Goal: Task Accomplishment & Management: Use online tool/utility

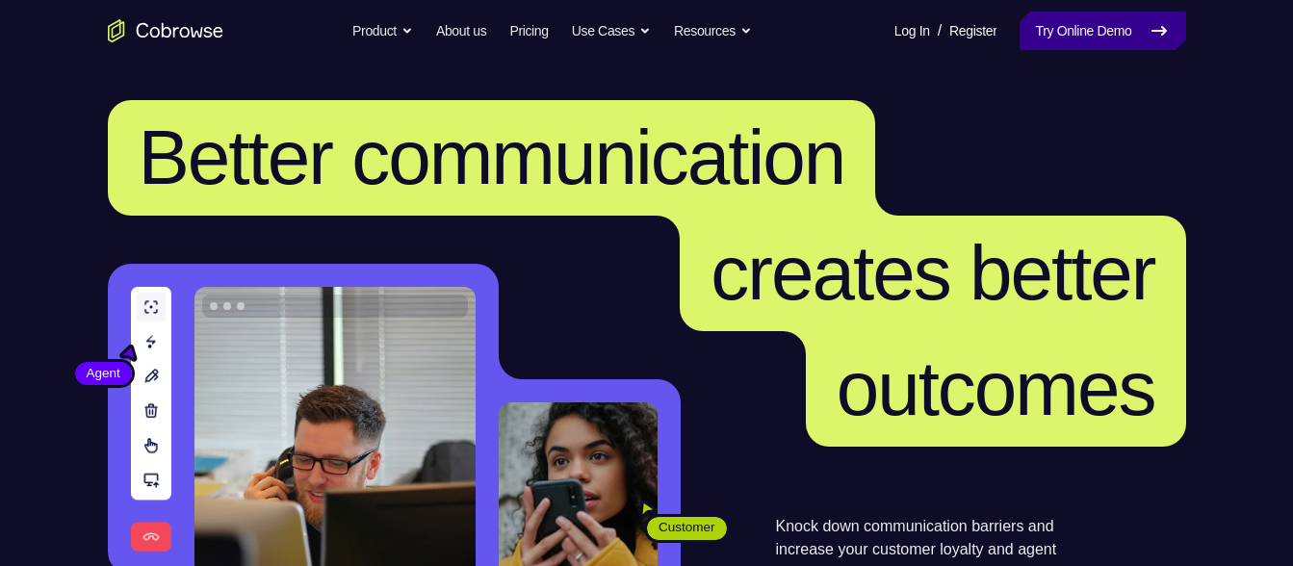
click at [1063, 30] on link "Try Online Demo" at bounding box center [1103, 31] width 166 height 39
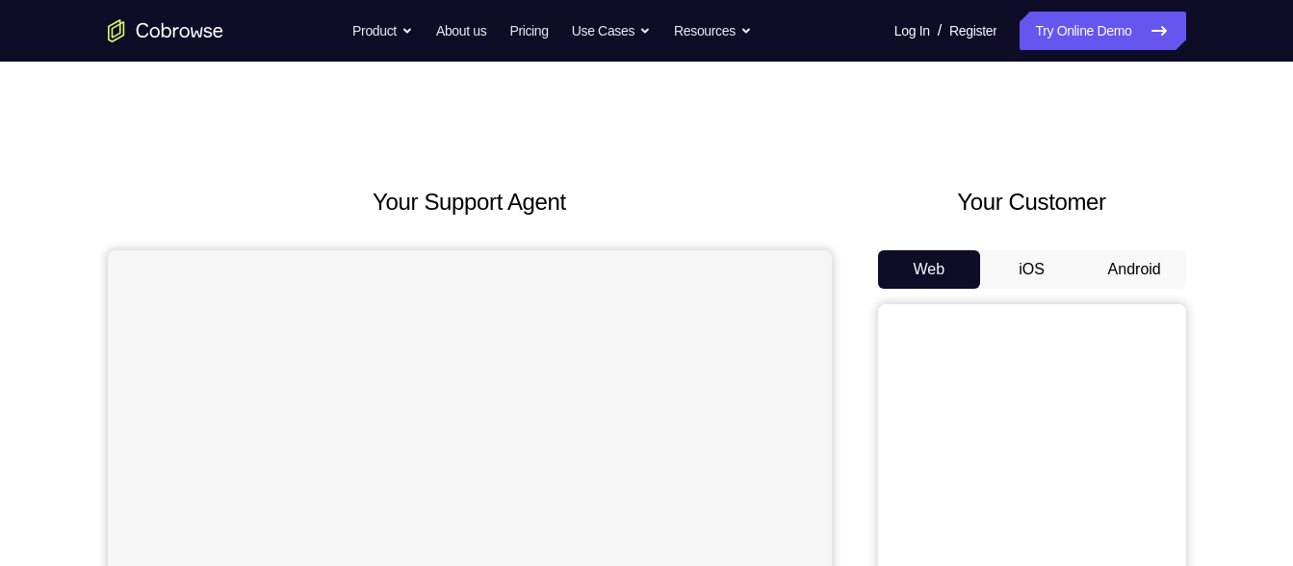
click at [1115, 281] on button "Android" at bounding box center [1134, 269] width 103 height 39
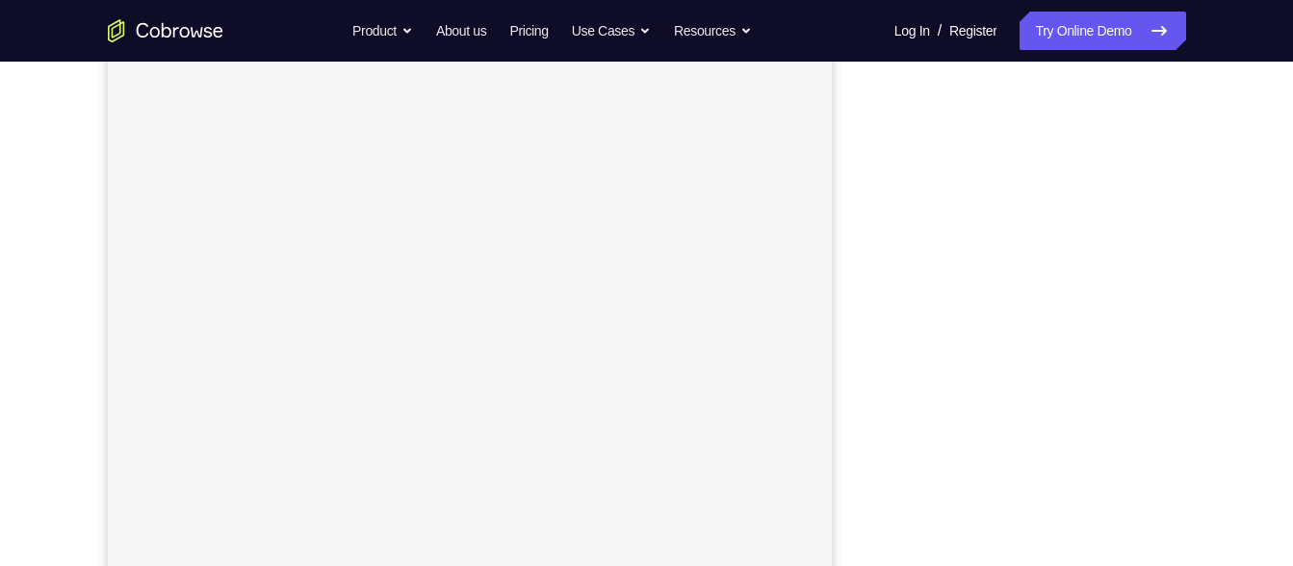
scroll to position [238, 0]
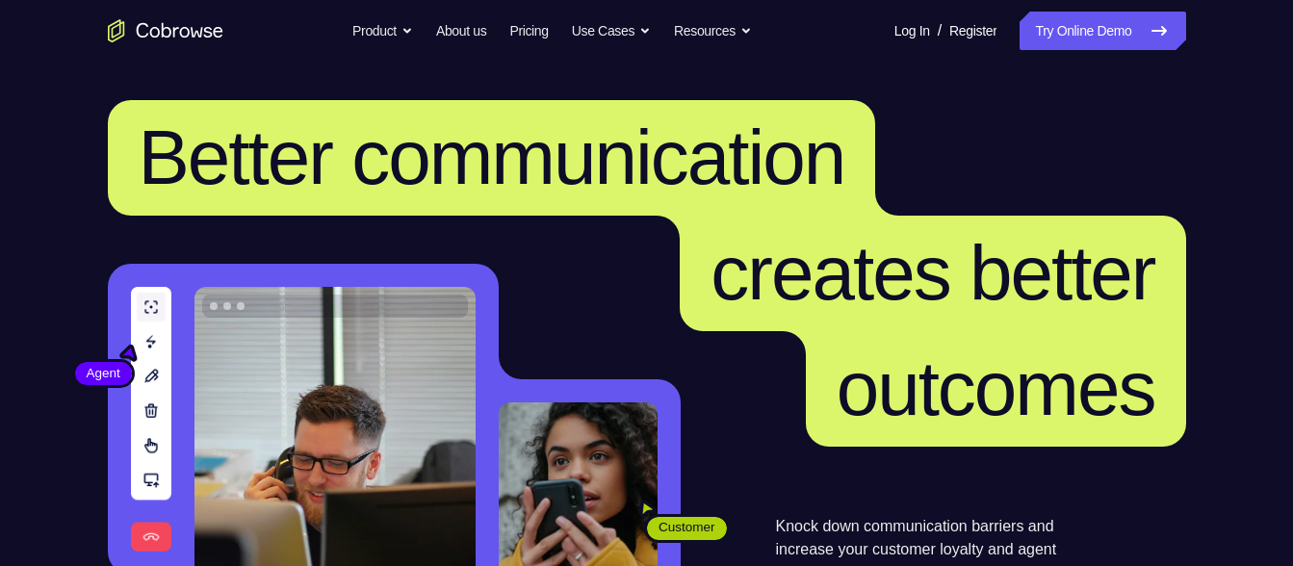
click at [1122, 50] on nav "Go back Powerful, Flexible and Trustworthy. Avoid all extra friction for both A…" at bounding box center [646, 31] width 1293 height 62
click at [1096, 31] on link "Try Online Demo" at bounding box center [1103, 31] width 166 height 39
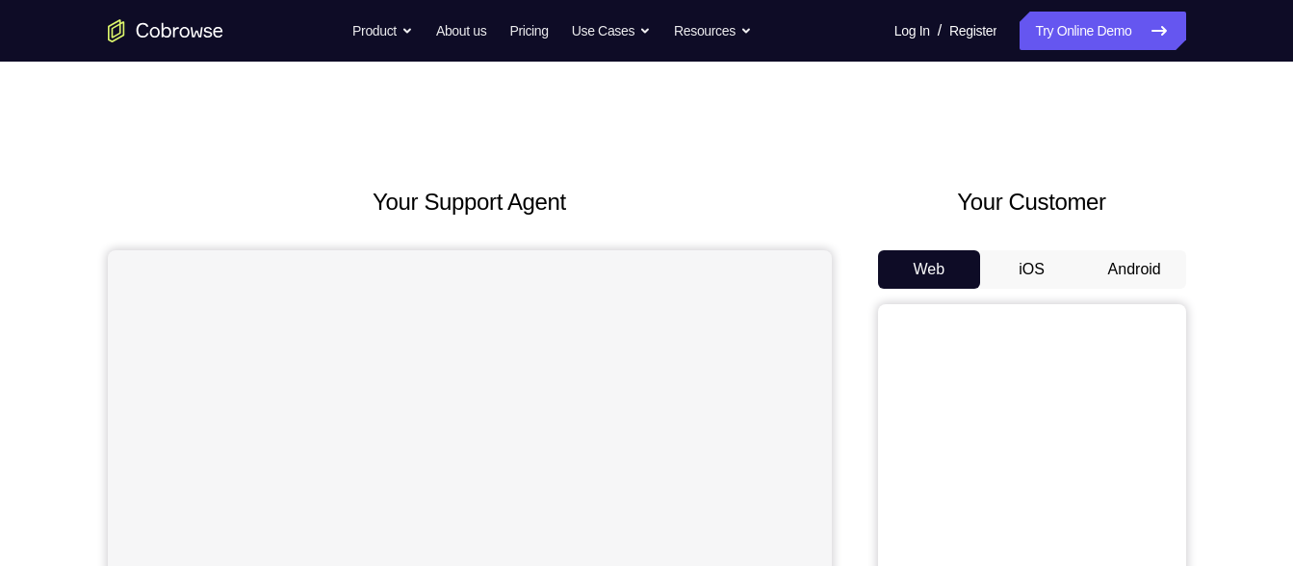
click at [1103, 259] on button "Android" at bounding box center [1134, 269] width 103 height 39
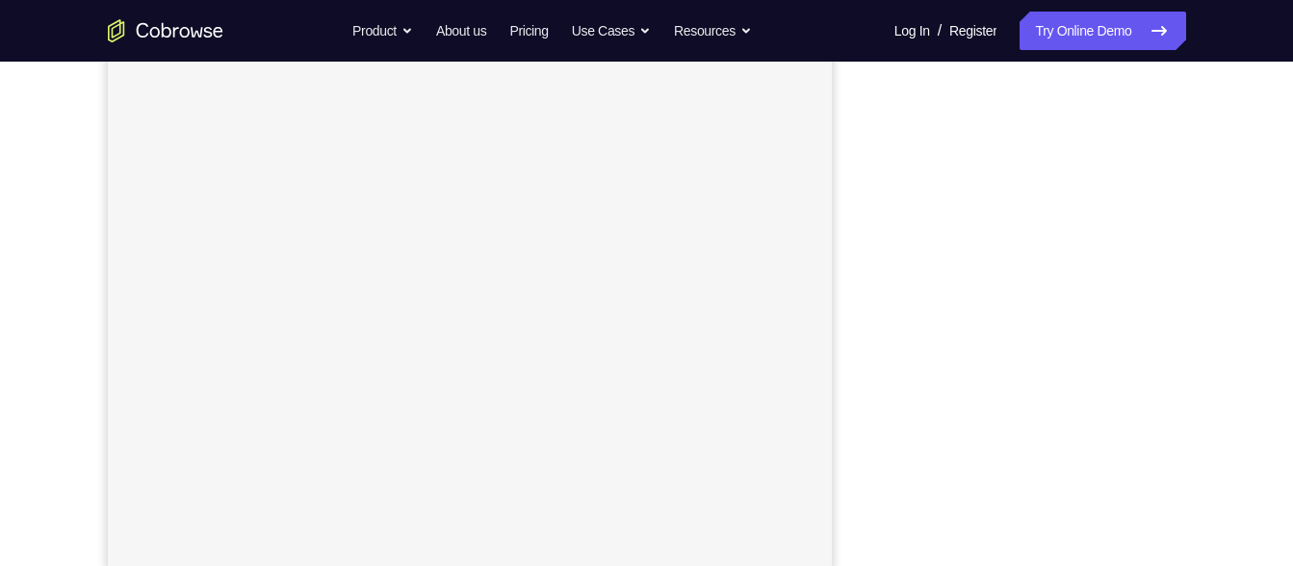
scroll to position [322, 0]
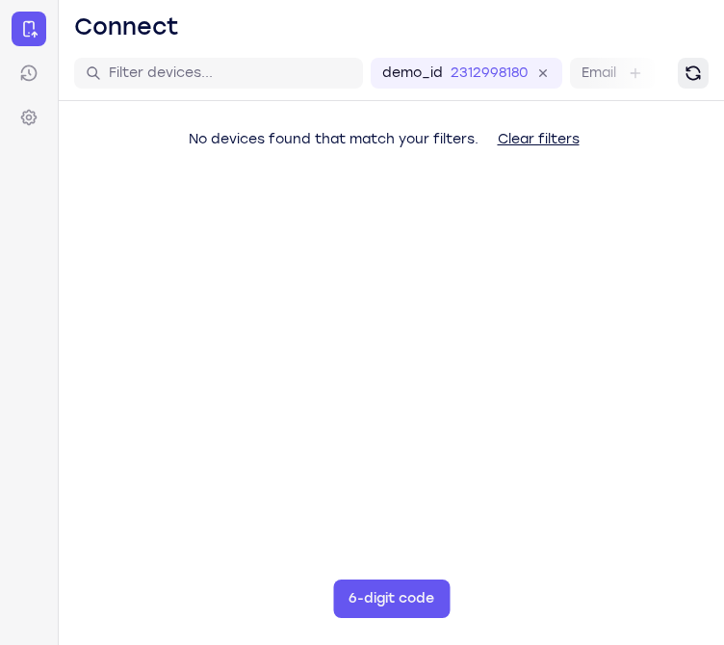
click at [694, 73] on icon "Refresh" at bounding box center [693, 73] width 19 height 19
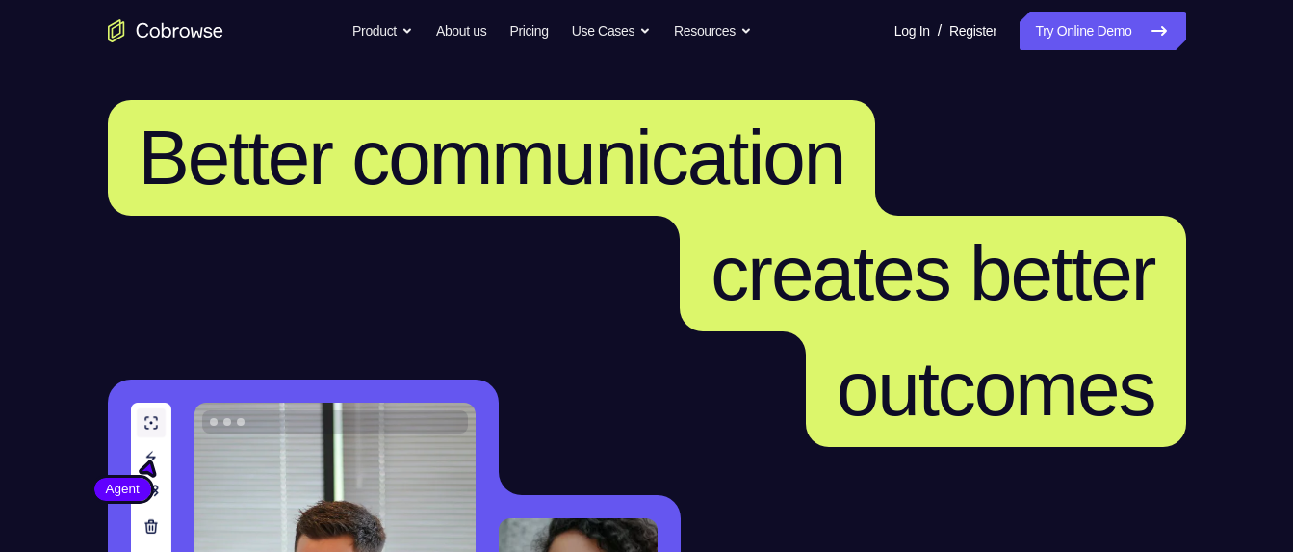
click at [1063, 24] on link "Try Online Demo" at bounding box center [1103, 31] width 166 height 39
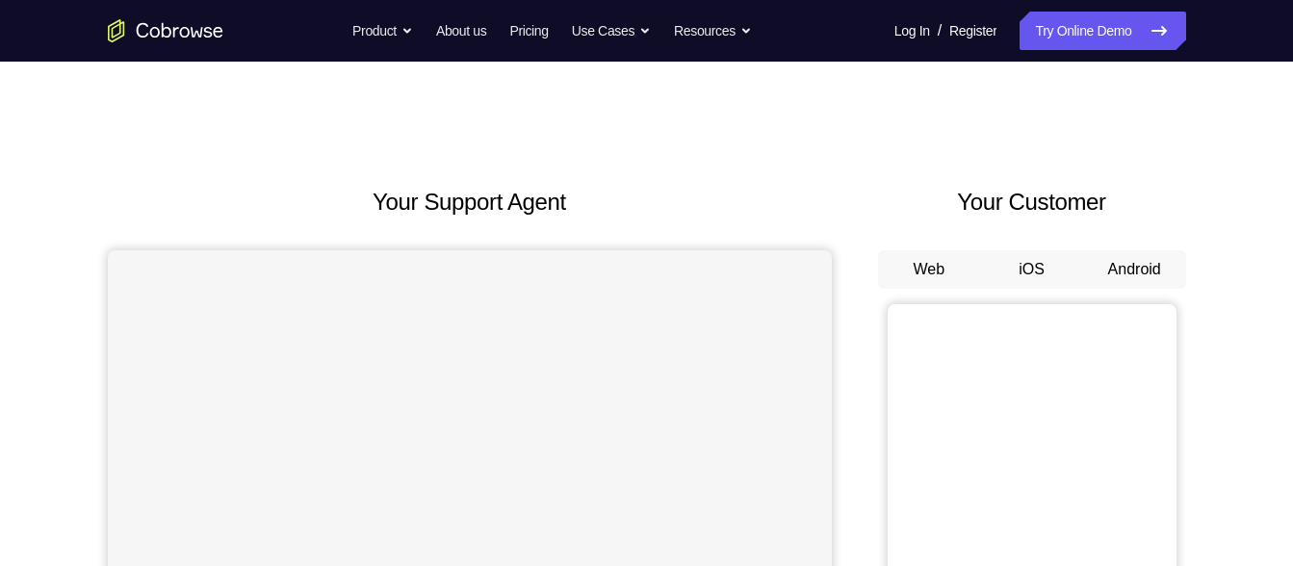
click at [1122, 265] on button "Android" at bounding box center [1134, 269] width 103 height 39
click at [1107, 280] on button "Android" at bounding box center [1134, 269] width 103 height 39
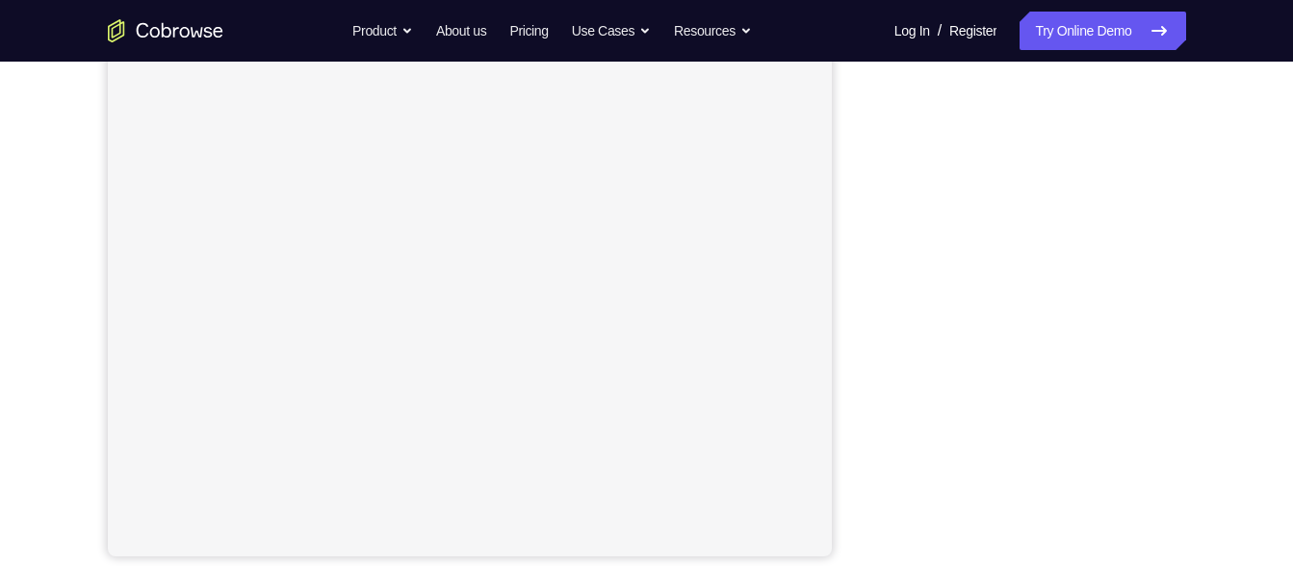
scroll to position [325, 0]
